Goal: Transaction & Acquisition: Book appointment/travel/reservation

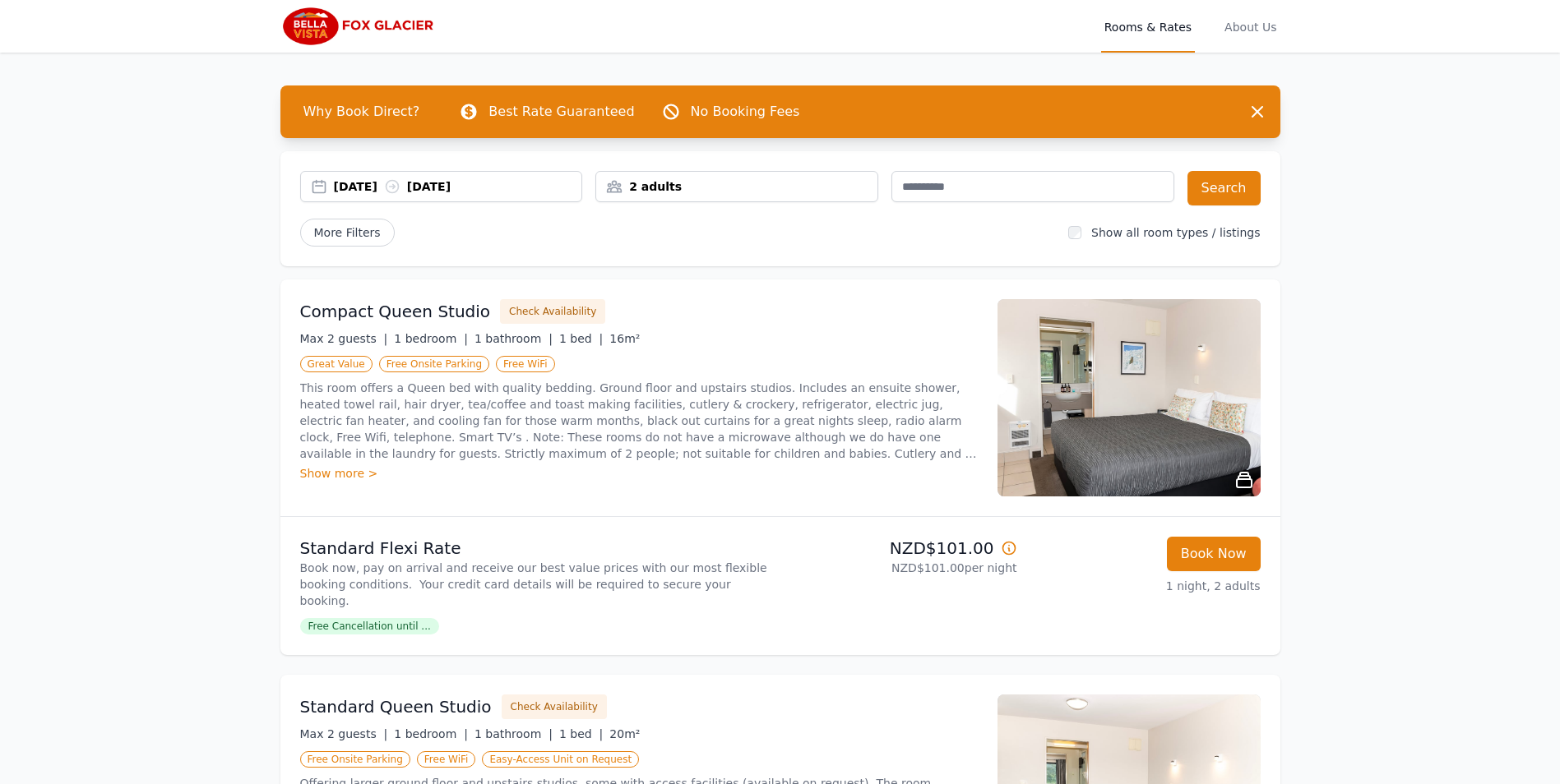
click at [380, 184] on div "22 Sep 2025 23 Sep 2025" at bounding box center [457, 187] width 248 height 16
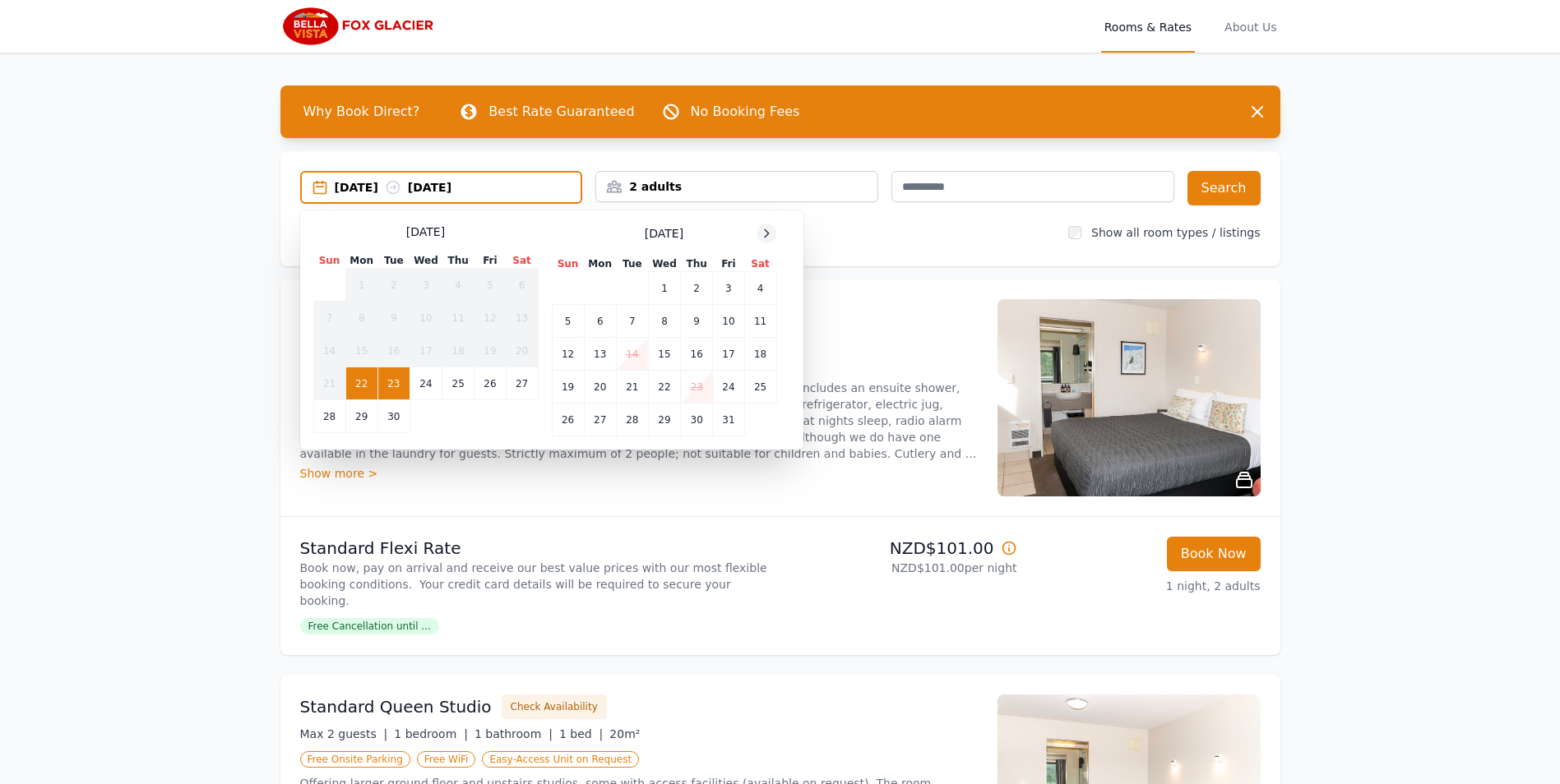
click at [768, 236] on icon at bounding box center [767, 233] width 4 height 7
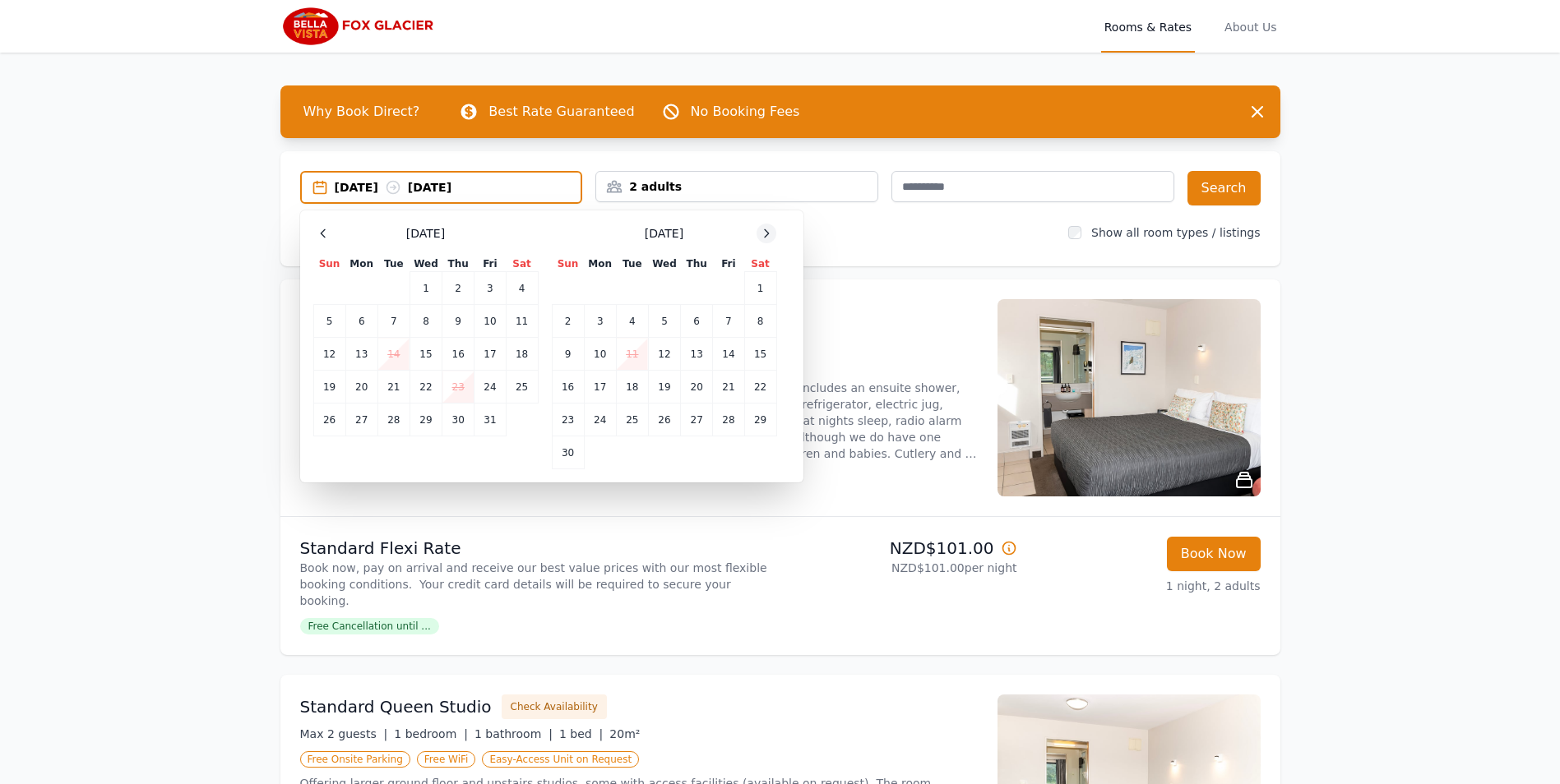
click at [768, 236] on icon at bounding box center [767, 233] width 4 height 7
click at [729, 388] on td "26" at bounding box center [728, 387] width 31 height 33
click at [601, 422] on td "29" at bounding box center [600, 420] width 32 height 33
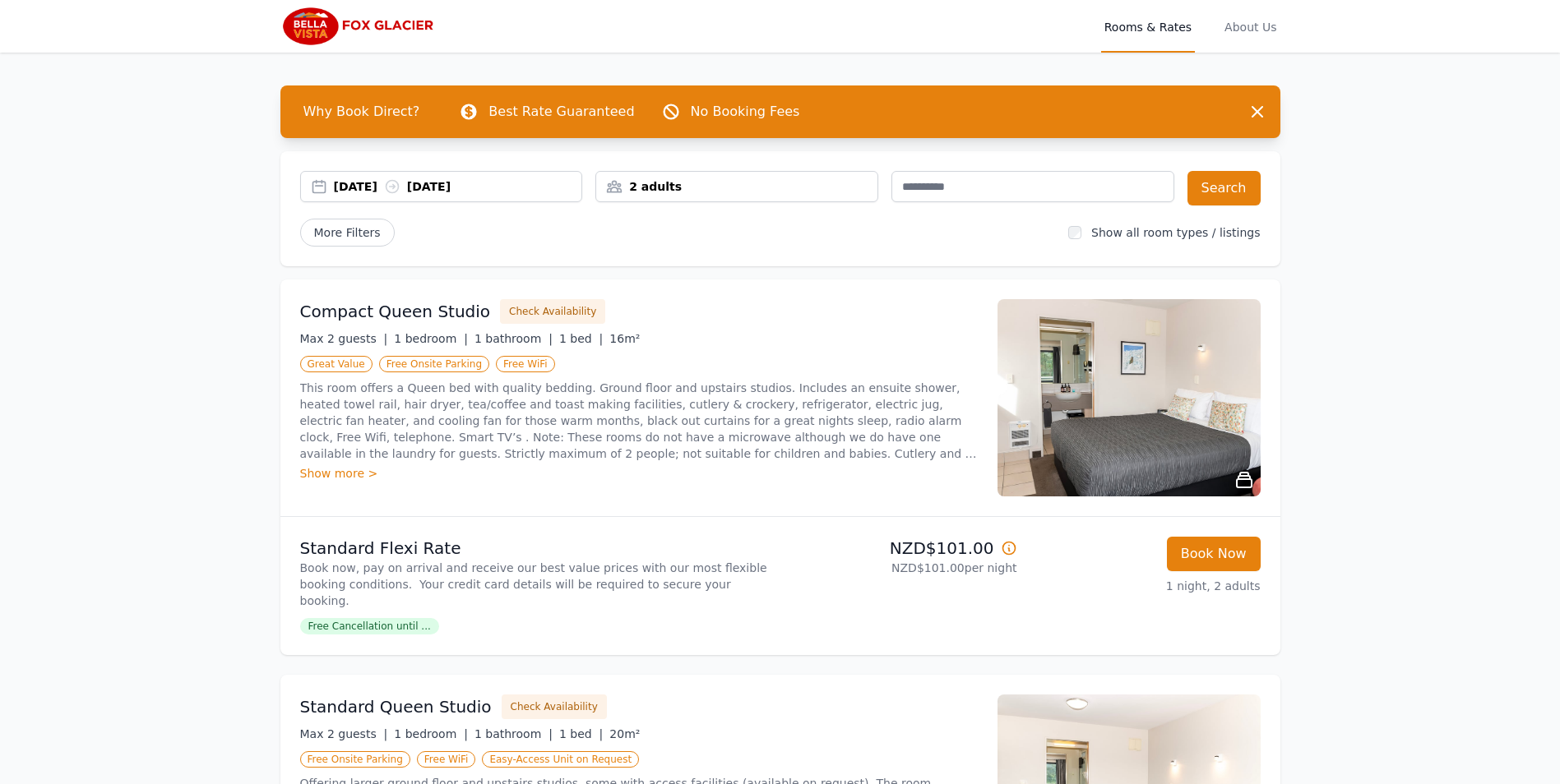
click at [749, 188] on div "2 adults" at bounding box center [736, 187] width 281 height 16
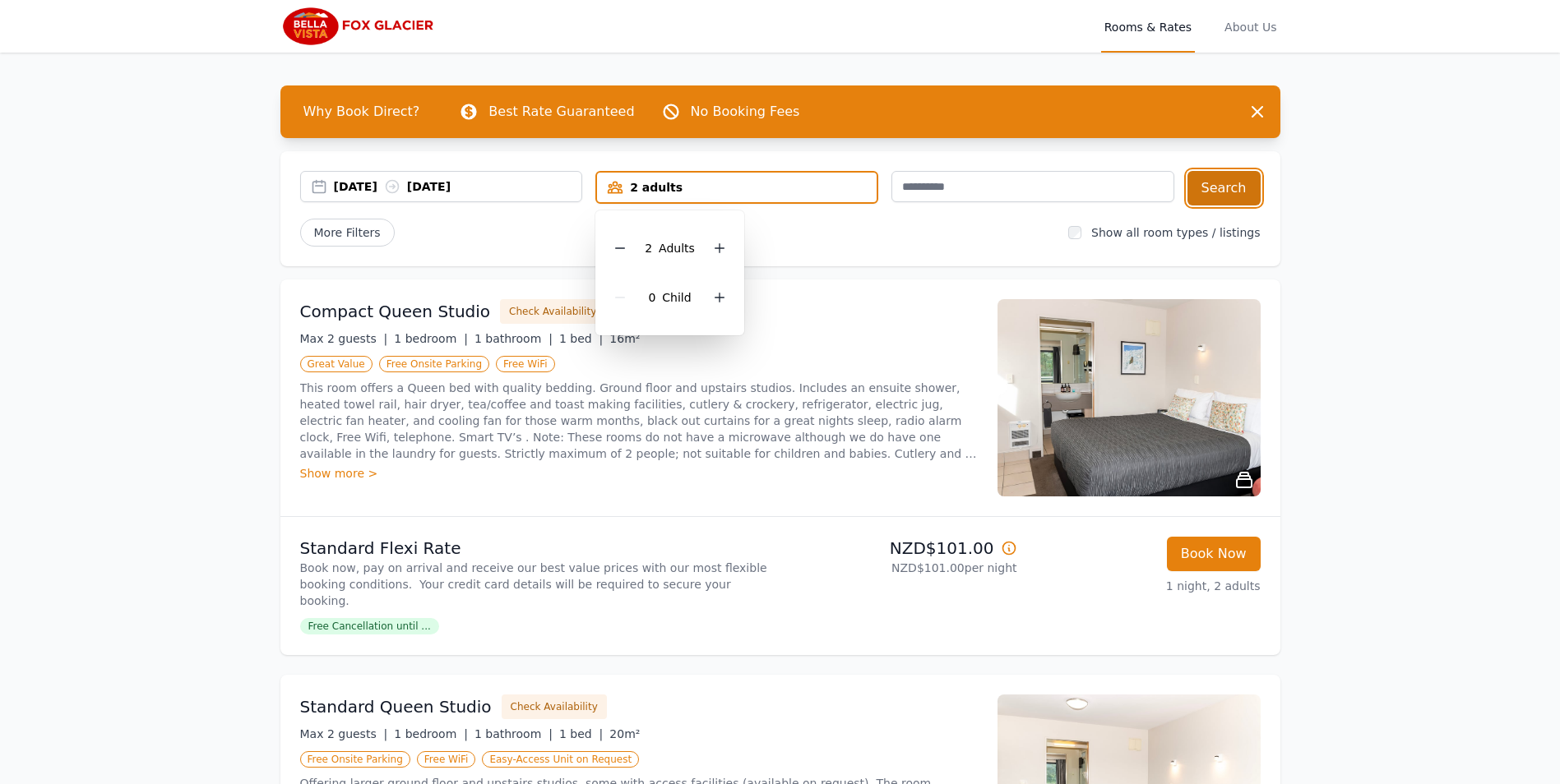
click at [1234, 195] on button "Search" at bounding box center [1224, 188] width 73 height 35
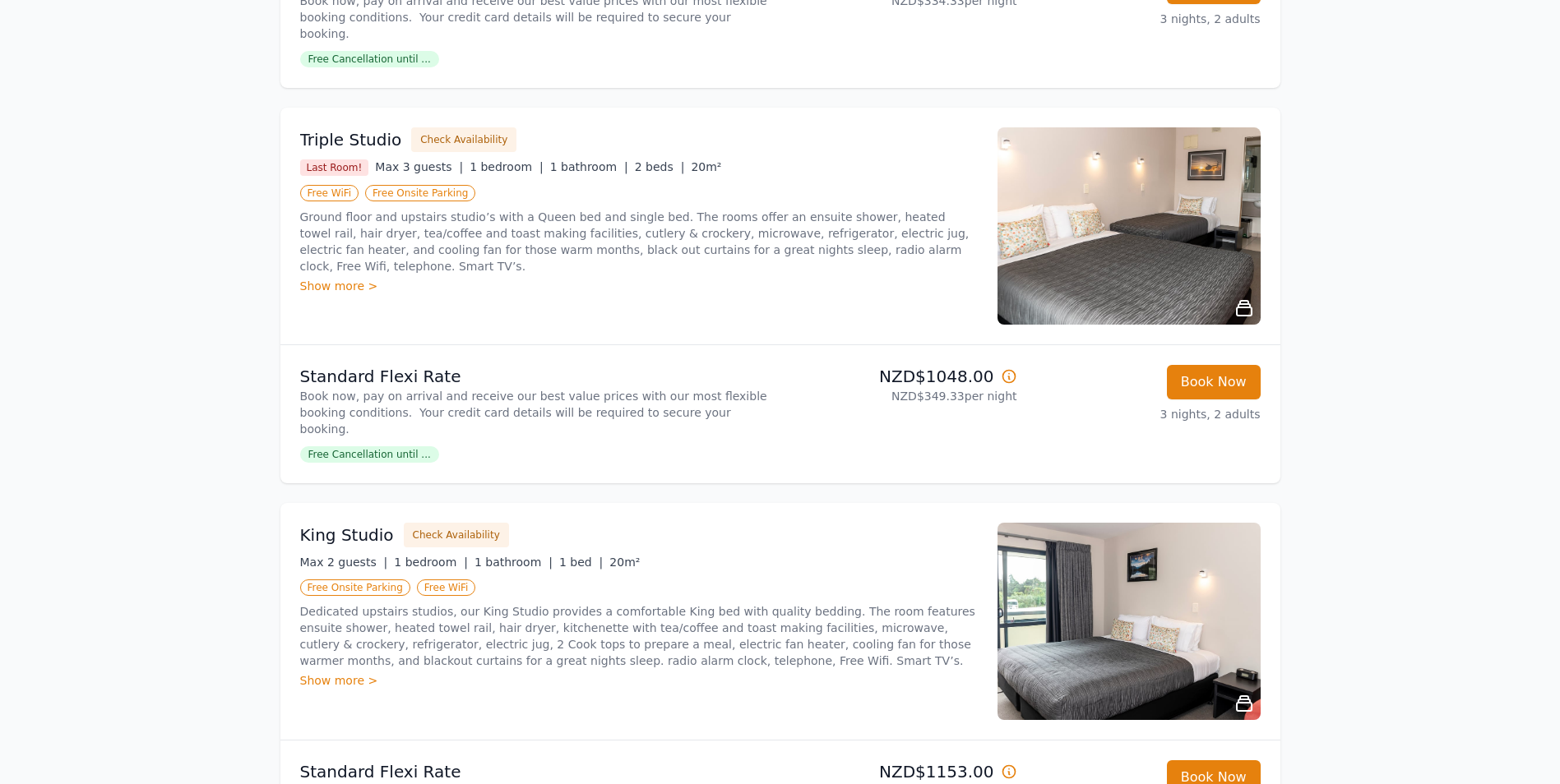
scroll to position [956, 0]
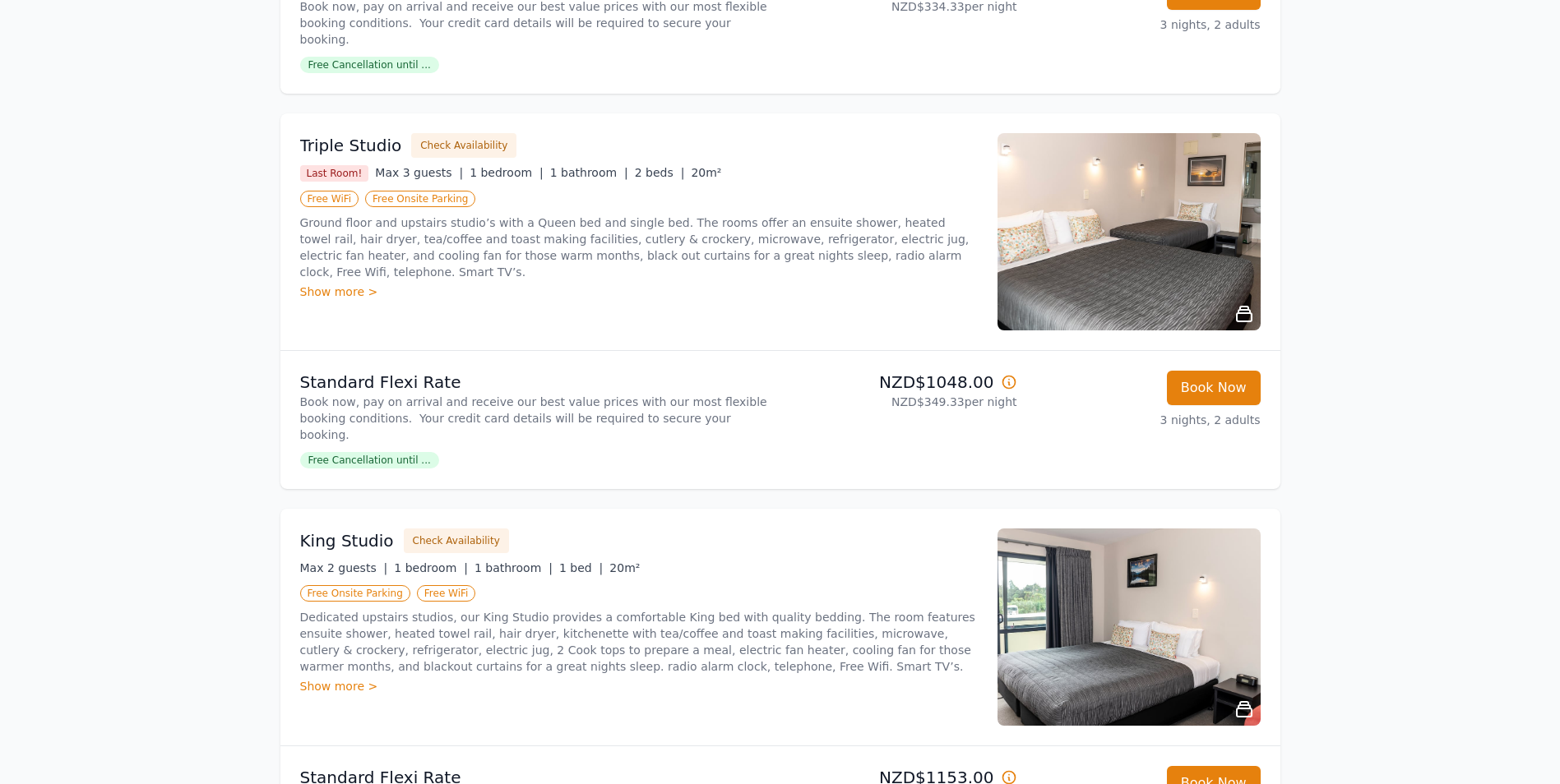
click at [358, 452] on span "Free Cancellation until ..." at bounding box center [370, 460] width 139 height 16
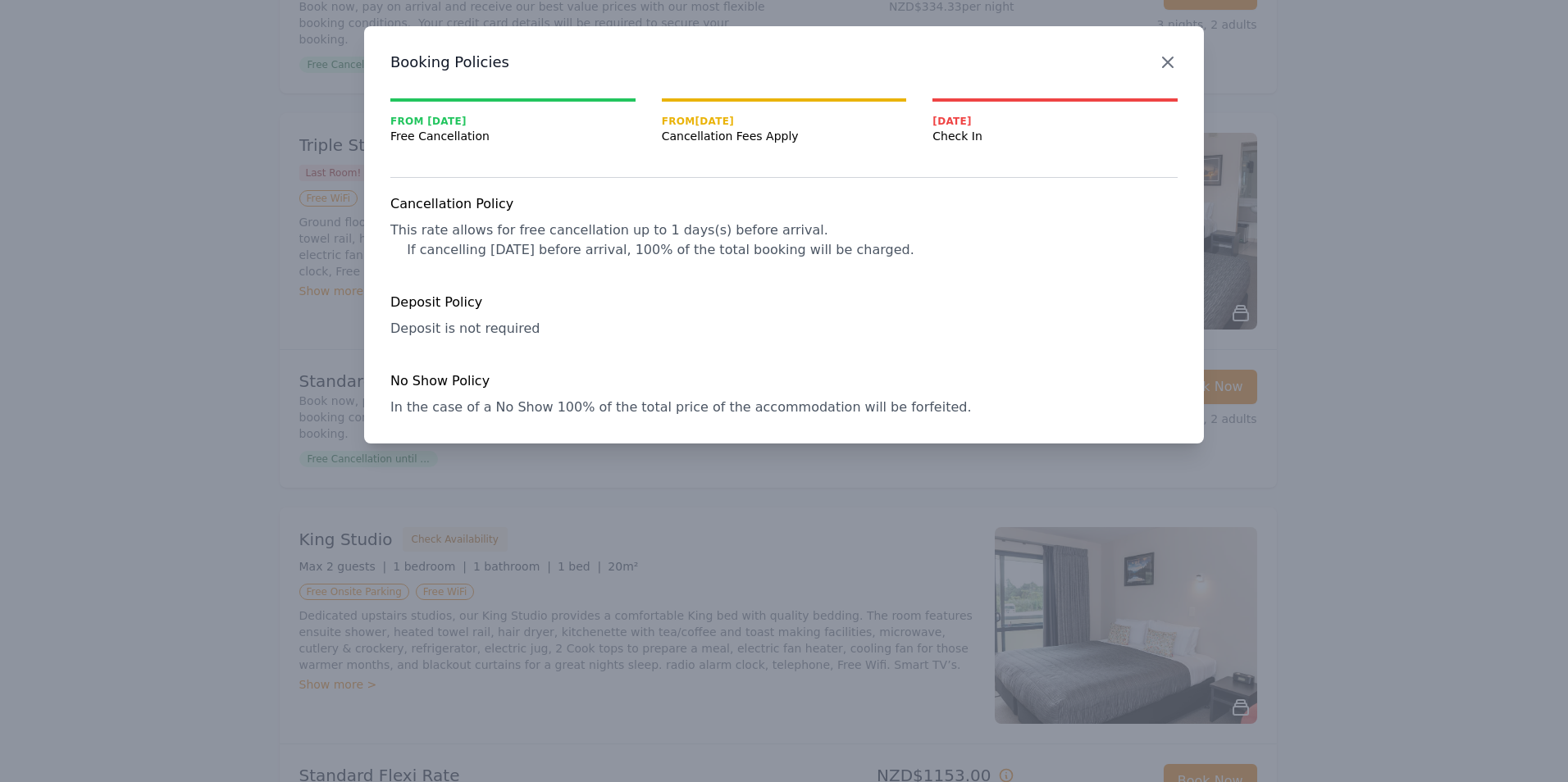
click at [1165, 53] on icon "button" at bounding box center [1168, 62] width 20 height 20
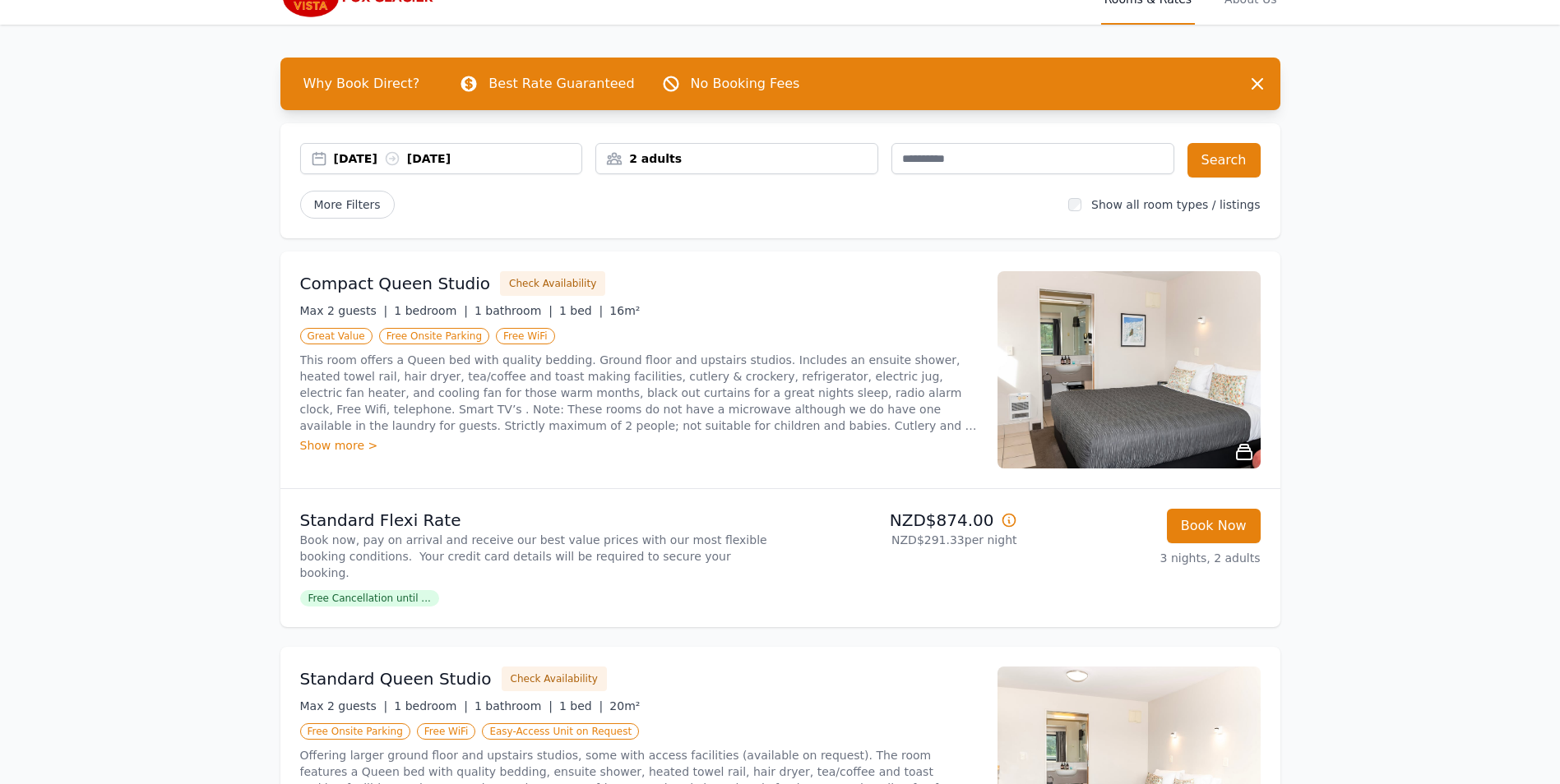
scroll to position [0, 0]
